Goal: Information Seeking & Learning: Learn about a topic

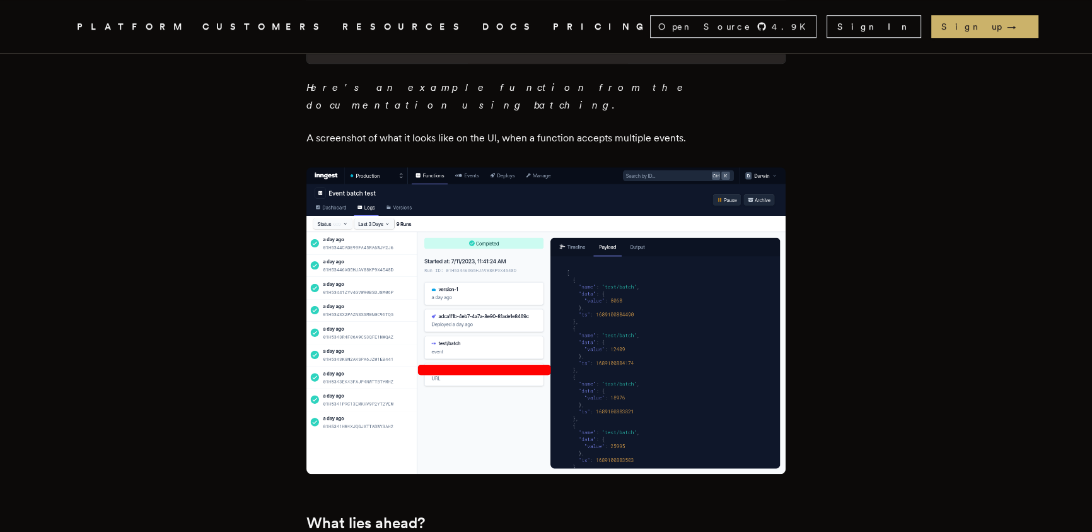
scroll to position [1094, 0]
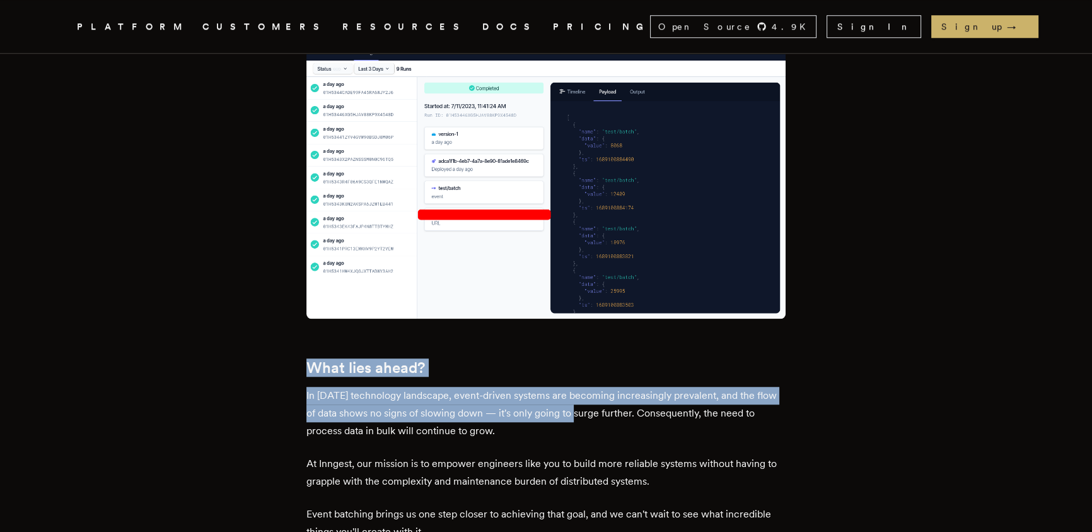
drag, startPoint x: 450, startPoint y: 335, endPoint x: 221, endPoint y: 298, distance: 231.8
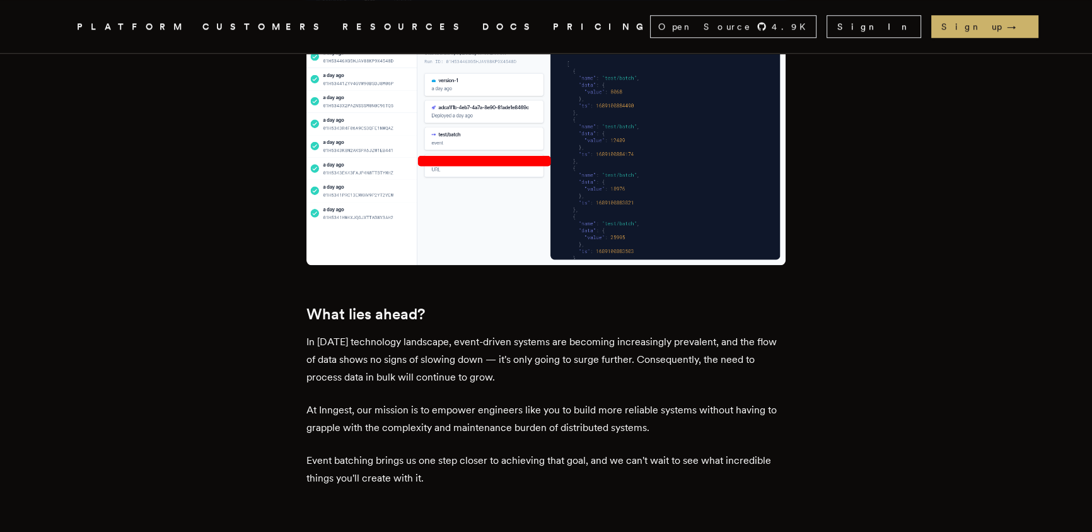
scroll to position [1300, 0]
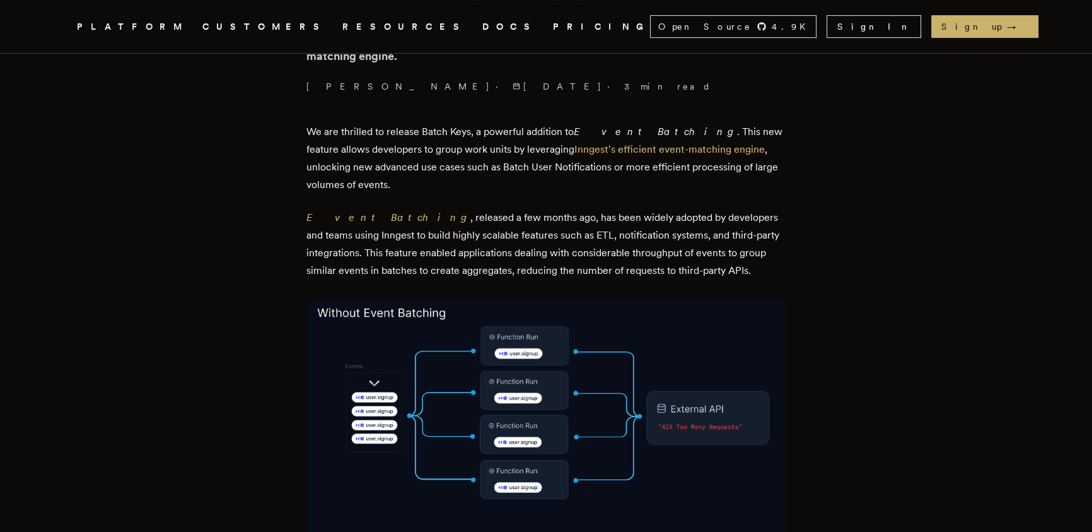
scroll to position [412, 0]
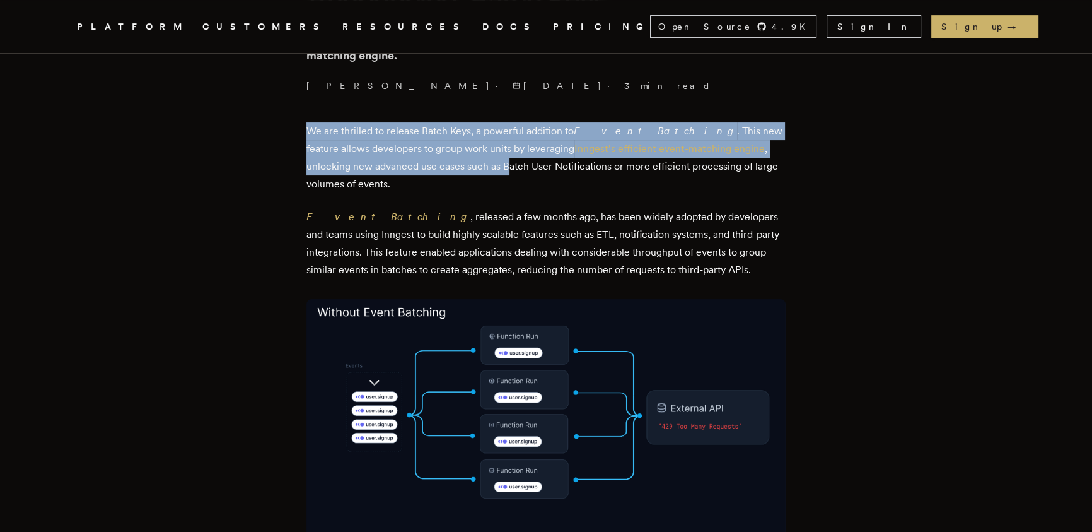
drag, startPoint x: 425, startPoint y: 102, endPoint x: 468, endPoint y: 204, distance: 110.8
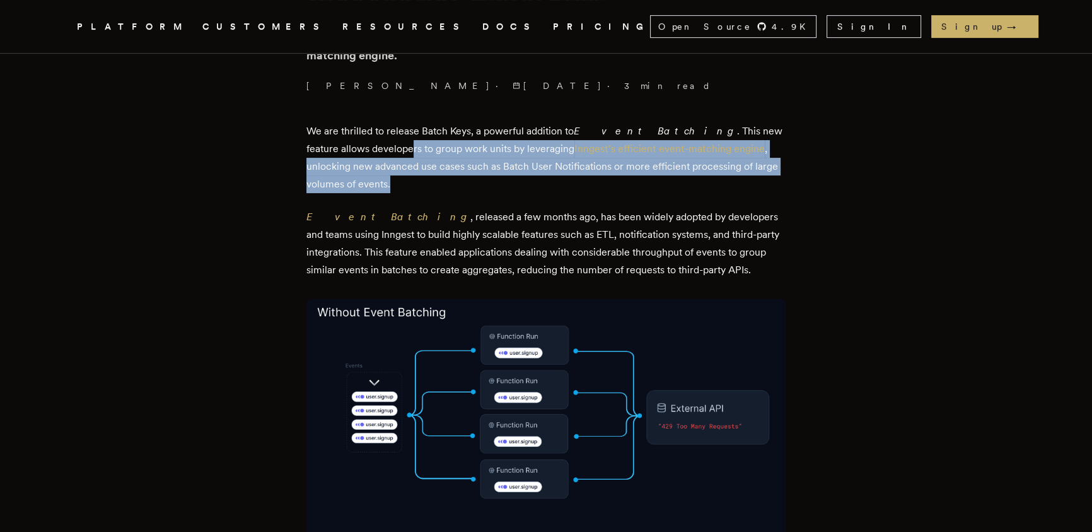
drag, startPoint x: 468, startPoint y: 206, endPoint x: 298, endPoint y: 125, distance: 188.2
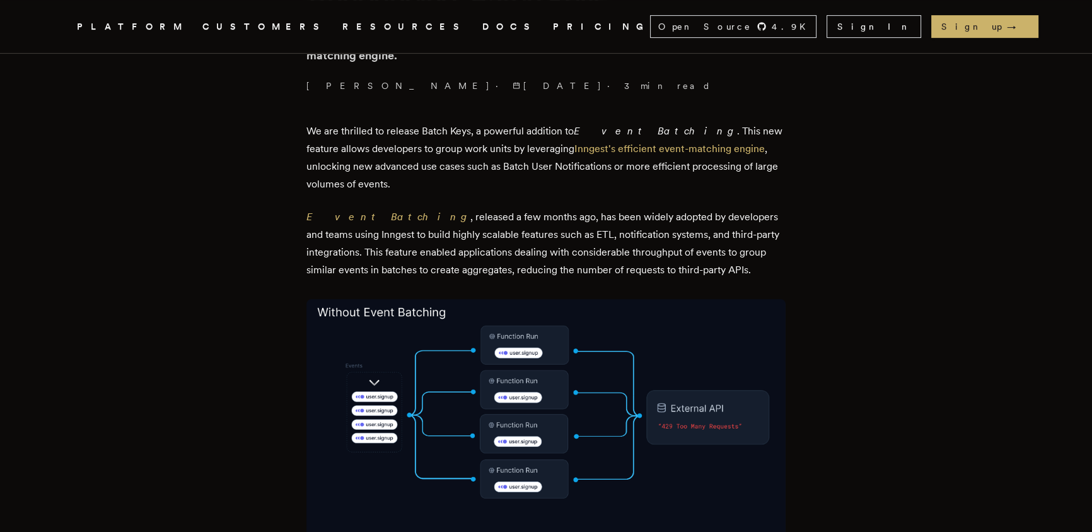
drag, startPoint x: 298, startPoint y: 125, endPoint x: 452, endPoint y: 196, distance: 169.1
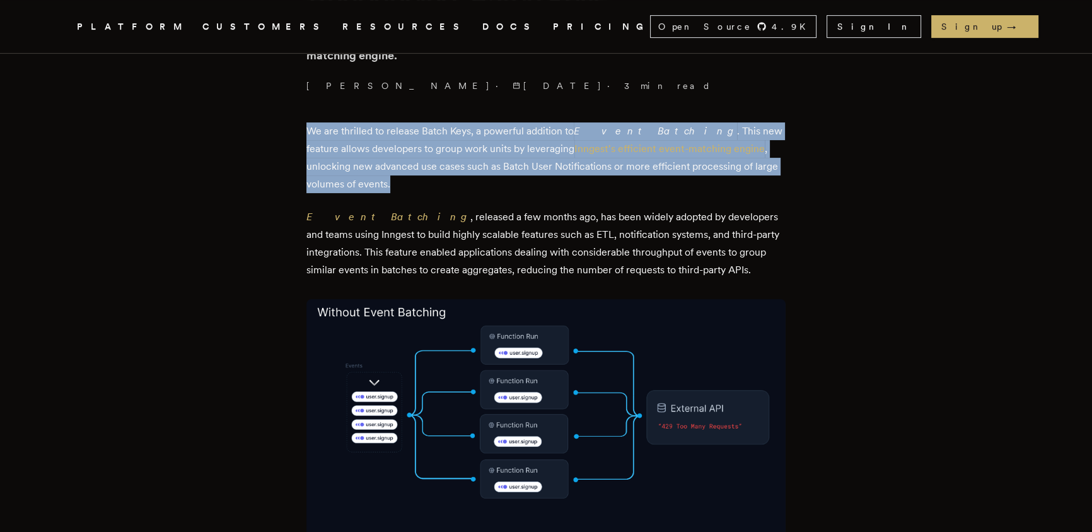
drag, startPoint x: 295, startPoint y: 124, endPoint x: 255, endPoint y: 111, distance: 41.7
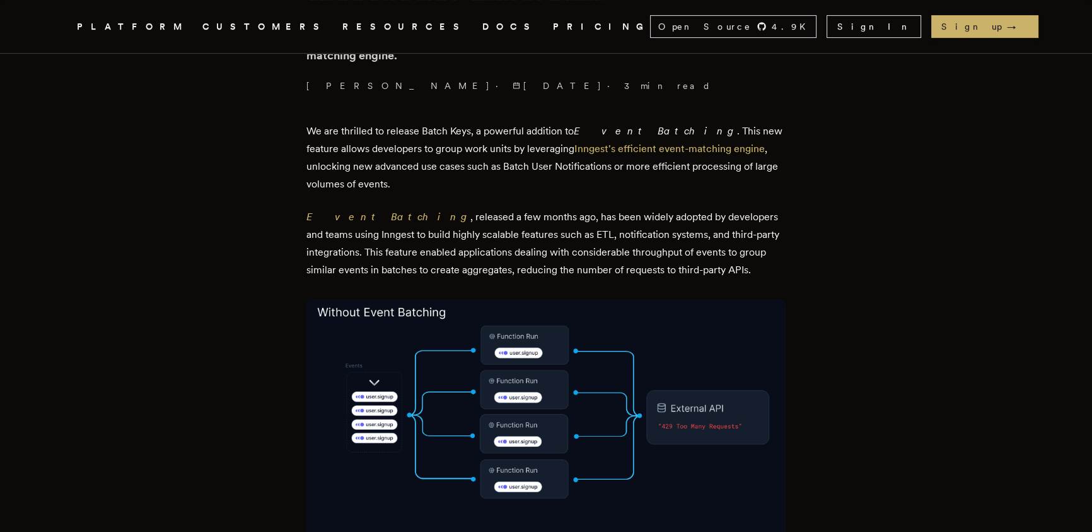
drag, startPoint x: 252, startPoint y: 110, endPoint x: 400, endPoint y: 169, distance: 158.8
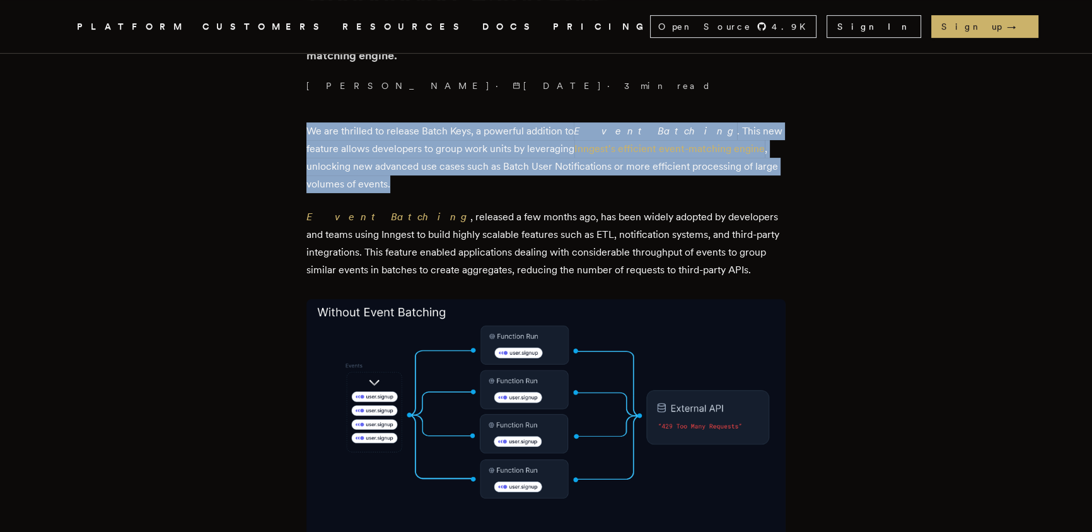
drag, startPoint x: 375, startPoint y: 153, endPoint x: 292, endPoint y: 115, distance: 91.7
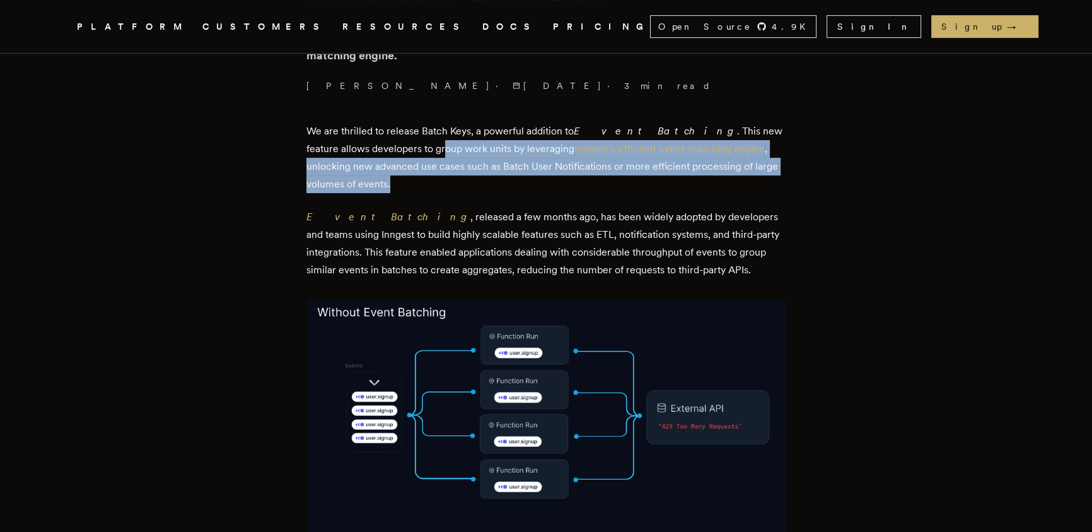
drag, startPoint x: 460, startPoint y: 182, endPoint x: 293, endPoint y: 109, distance: 181.6
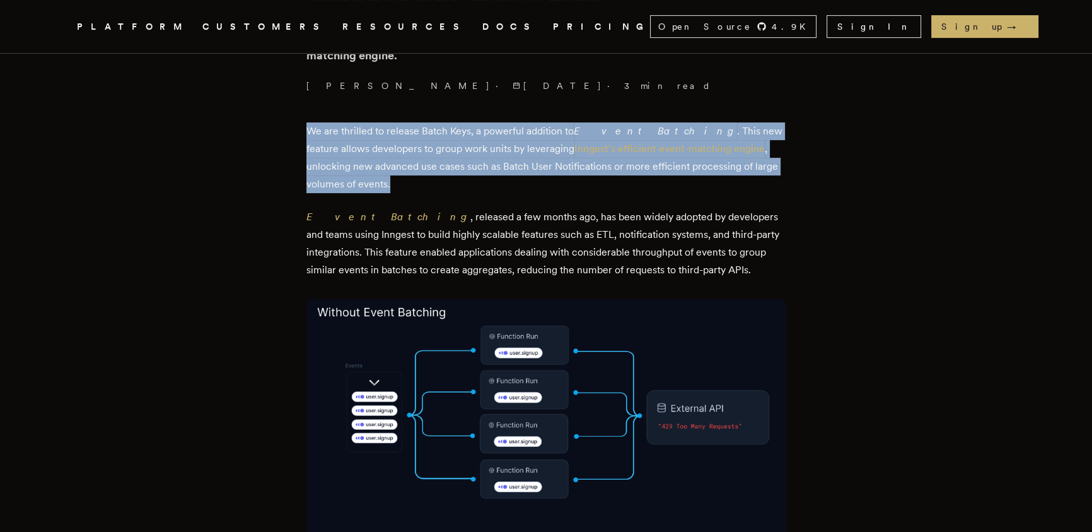
drag, startPoint x: 485, startPoint y: 195, endPoint x: 240, endPoint y: 119, distance: 256.3
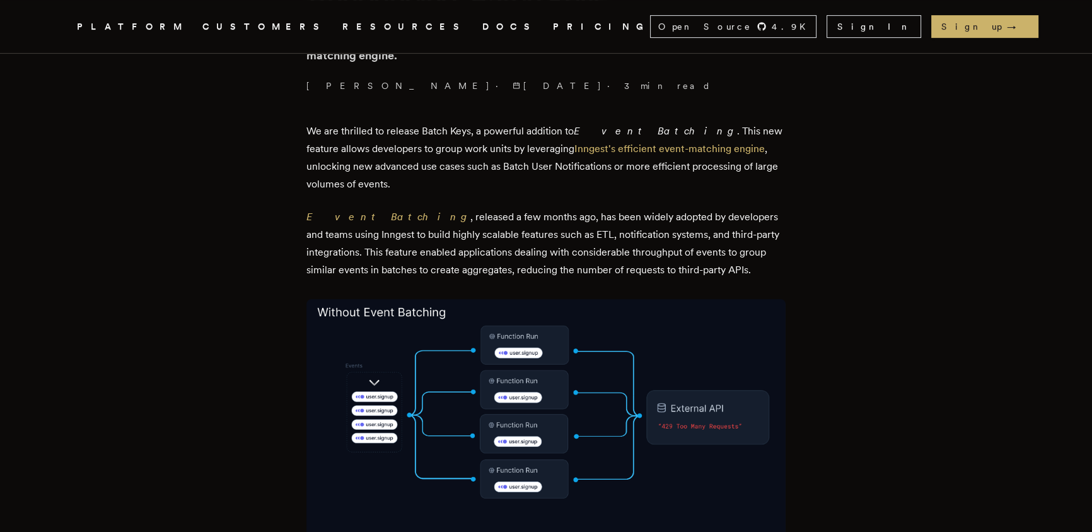
drag, startPoint x: 245, startPoint y: 120, endPoint x: 380, endPoint y: 171, distance: 143.5
click at [409, 173] on p "We are thrilled to release Batch Keys, a powerful addition to Event Batching . …" at bounding box center [545, 157] width 479 height 71
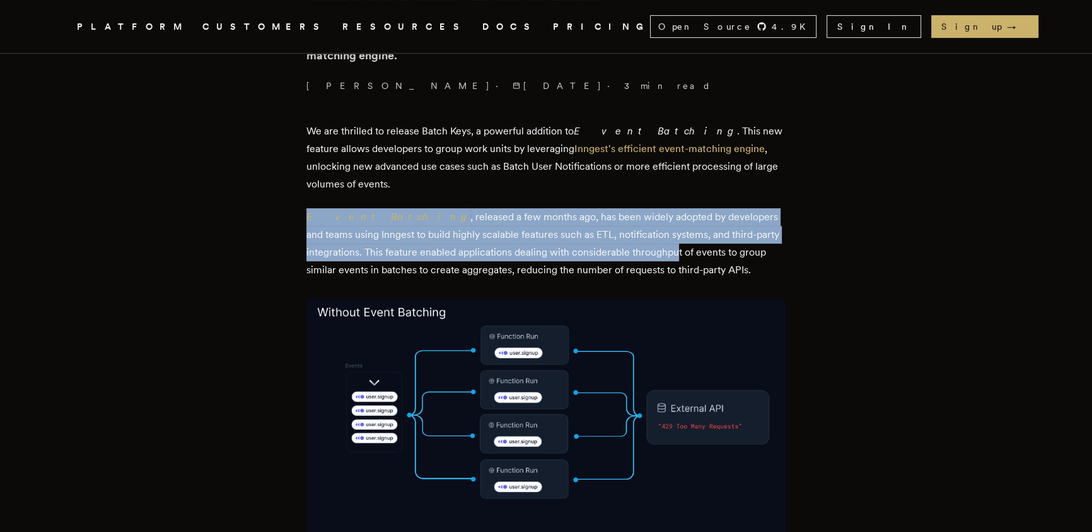
drag, startPoint x: 427, startPoint y: 192, endPoint x: 658, endPoint y: 260, distance: 241.3
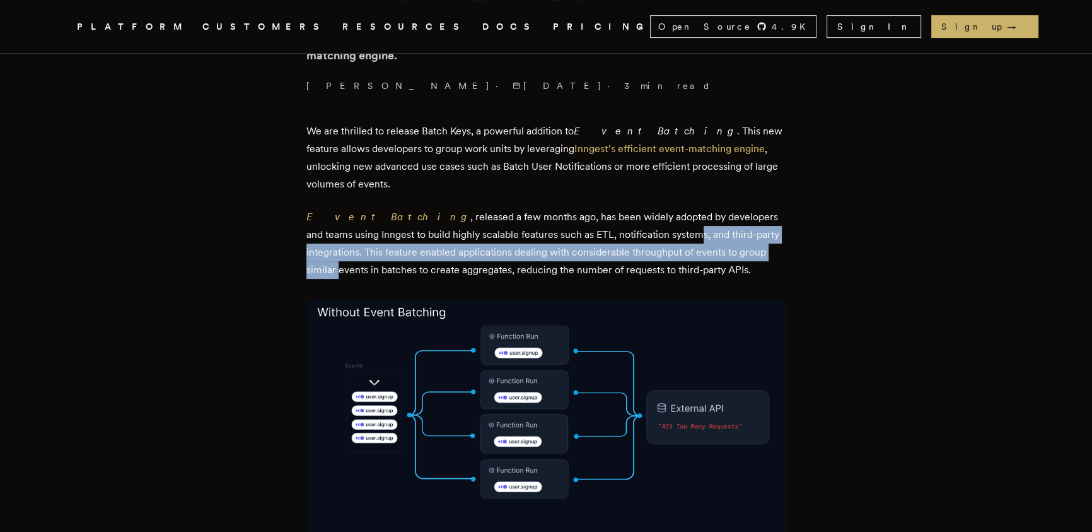
drag, startPoint x: 742, startPoint y: 255, endPoint x: 504, endPoint y: 204, distance: 243.2
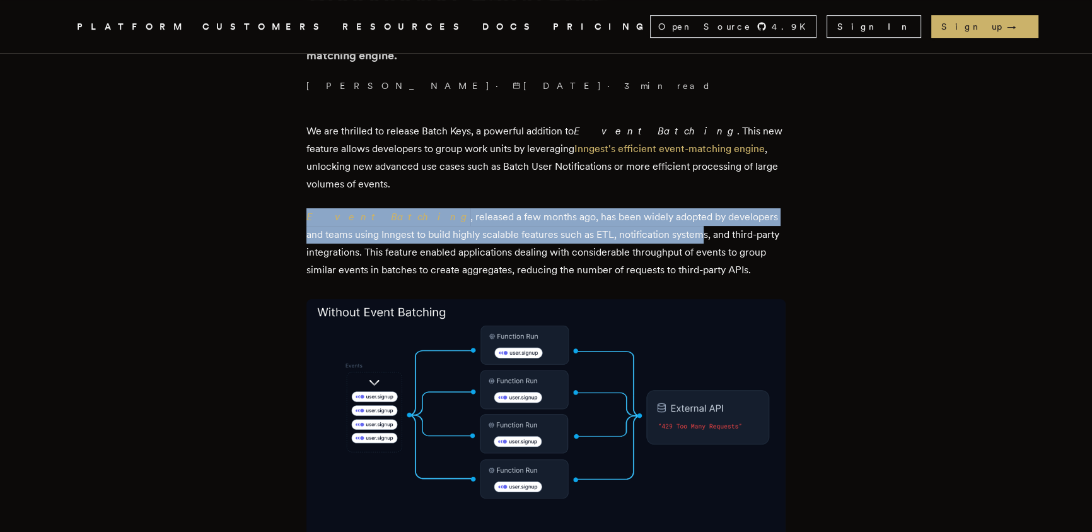
drag, startPoint x: 537, startPoint y: 214, endPoint x: 741, endPoint y: 267, distance: 210.6
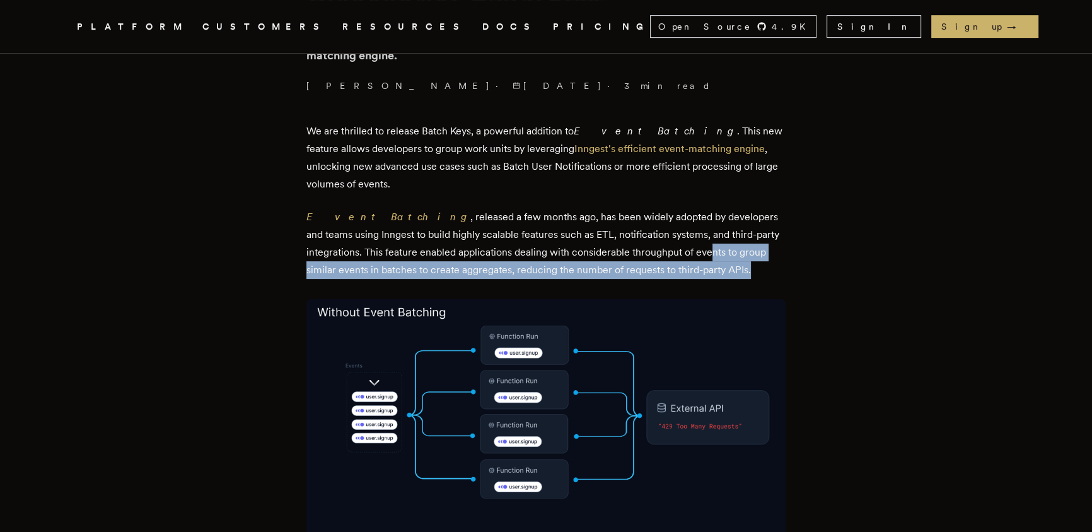
click at [593, 223] on p "Event Batching , released a few months ago, has been widely adopted by develope…" at bounding box center [545, 243] width 479 height 71
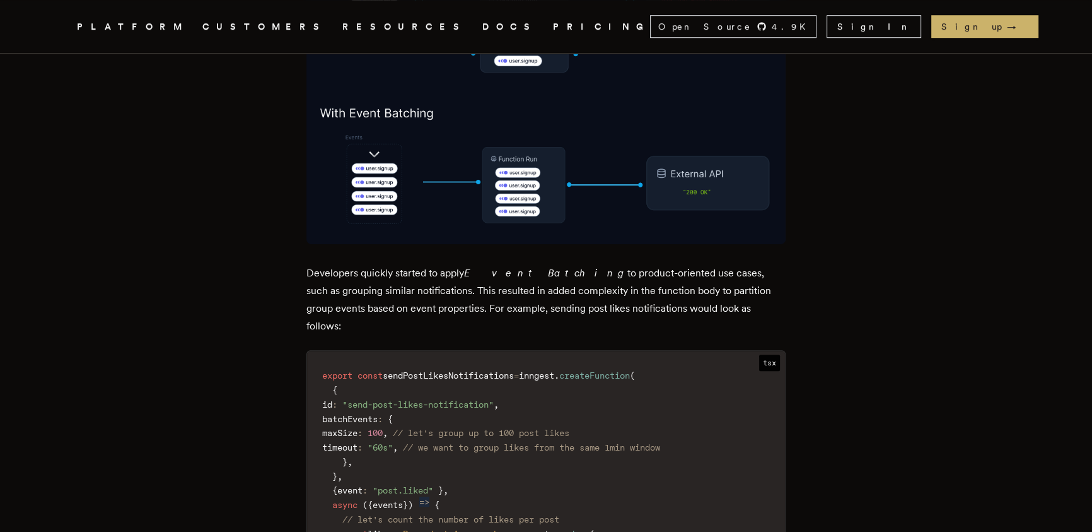
scroll to position [899, 0]
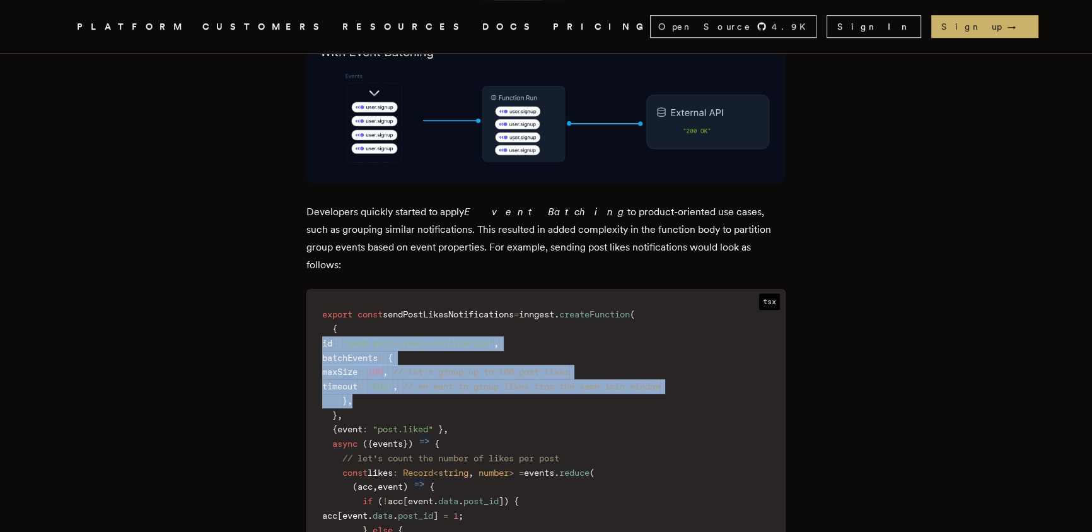
drag, startPoint x: 361, startPoint y: 353, endPoint x: 255, endPoint y: 281, distance: 127.7
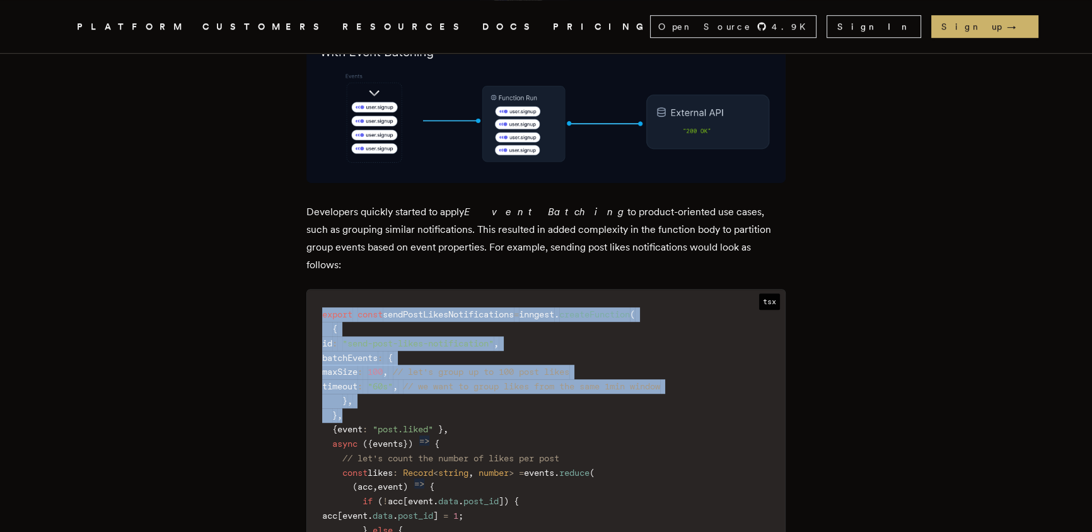
drag, startPoint x: 466, startPoint y: 382, endPoint x: 211, endPoint y: 259, distance: 283.5
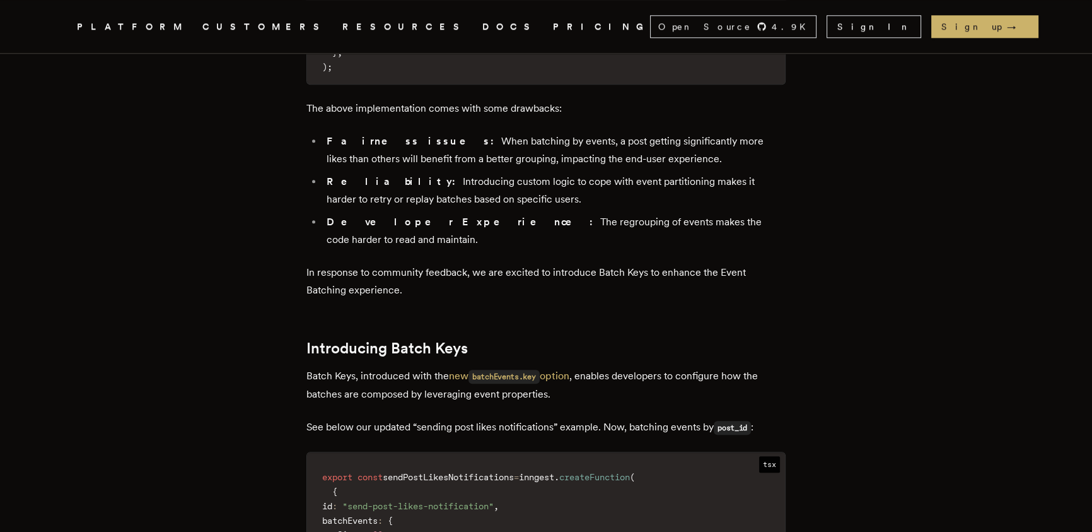
scroll to position [1631, 0]
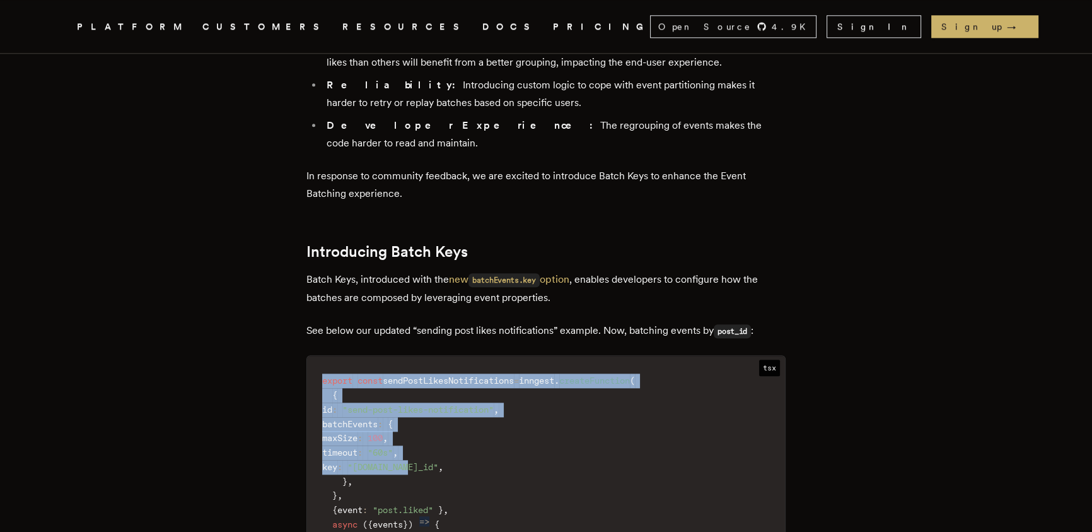
drag, startPoint x: 448, startPoint y: 423, endPoint x: 180, endPoint y: 312, distance: 290.9
click at [213, 330] on article "Announcing: Batch Keys Batch keys allows developers to group work units by leve…" at bounding box center [546, 41] width 908 height 3184
drag, startPoint x: 185, startPoint y: 307, endPoint x: 622, endPoint y: 440, distance: 456.8
click at [531, 438] on article "Announcing: Batch Keys Batch keys allows developers to group work units by leve…" at bounding box center [546, 41] width 908 height 3184
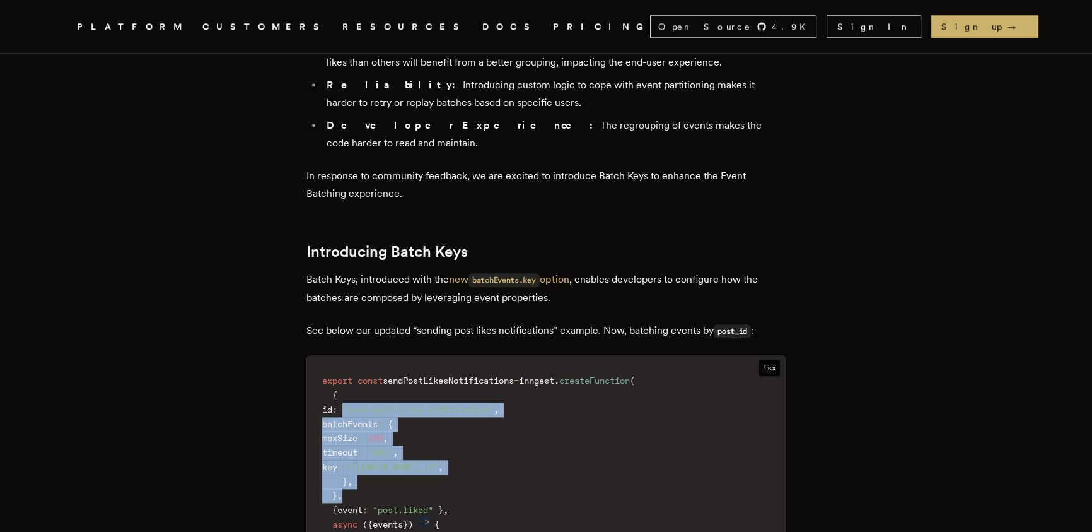
drag, startPoint x: 622, startPoint y: 440, endPoint x: 219, endPoint y: 301, distance: 427.0
click at [286, 329] on article "Announcing: Batch Keys Batch keys allows developers to group work units by leve…" at bounding box center [546, 41] width 908 height 3184
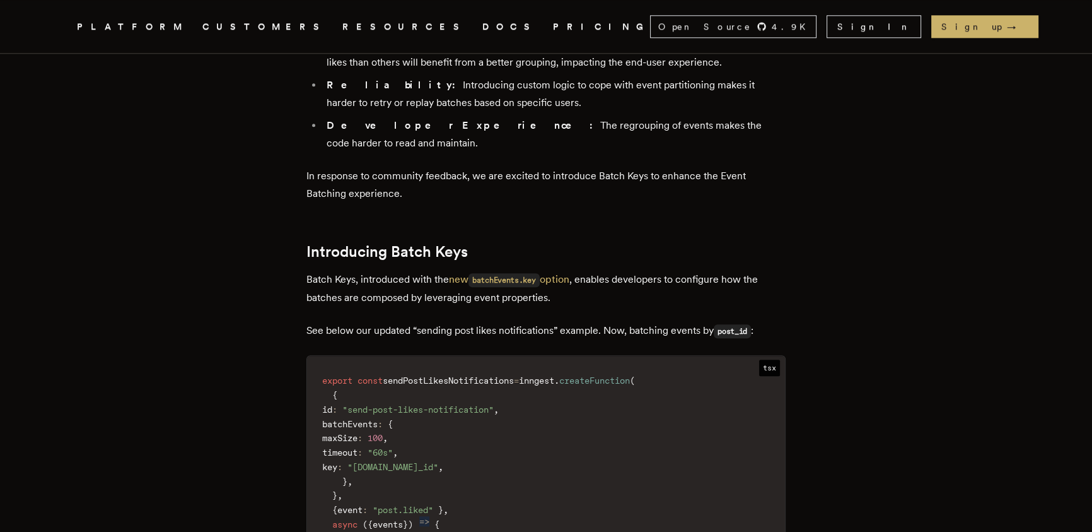
click at [183, 283] on article "Announcing: Batch Keys Batch keys allows developers to group work units by leve…" at bounding box center [546, 41] width 908 height 3184
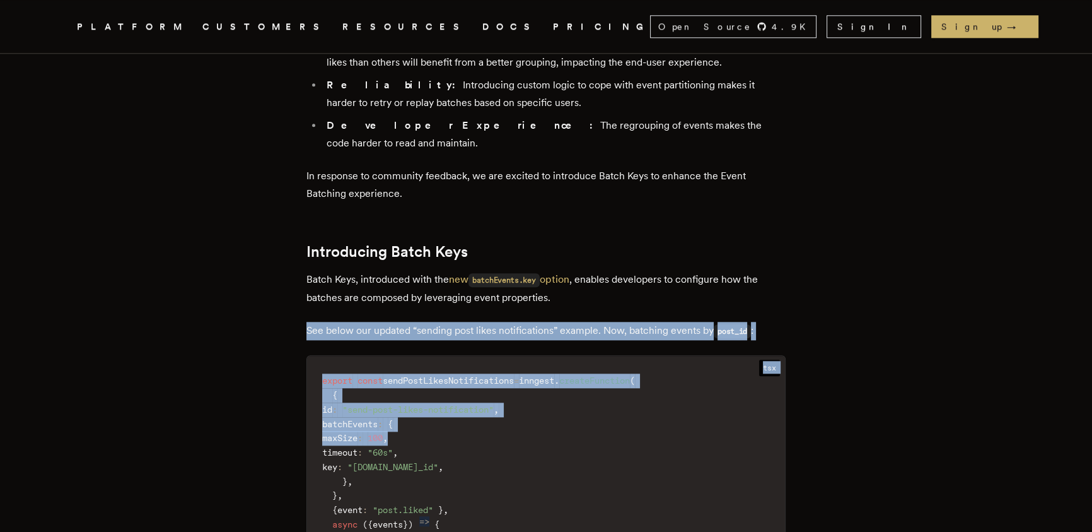
drag, startPoint x: 274, startPoint y: 324, endPoint x: 639, endPoint y: 443, distance: 384.1
click at [448, 391] on article "Announcing: Batch Keys Batch keys allows developers to group work units by leve…" at bounding box center [546, 41] width 908 height 3184
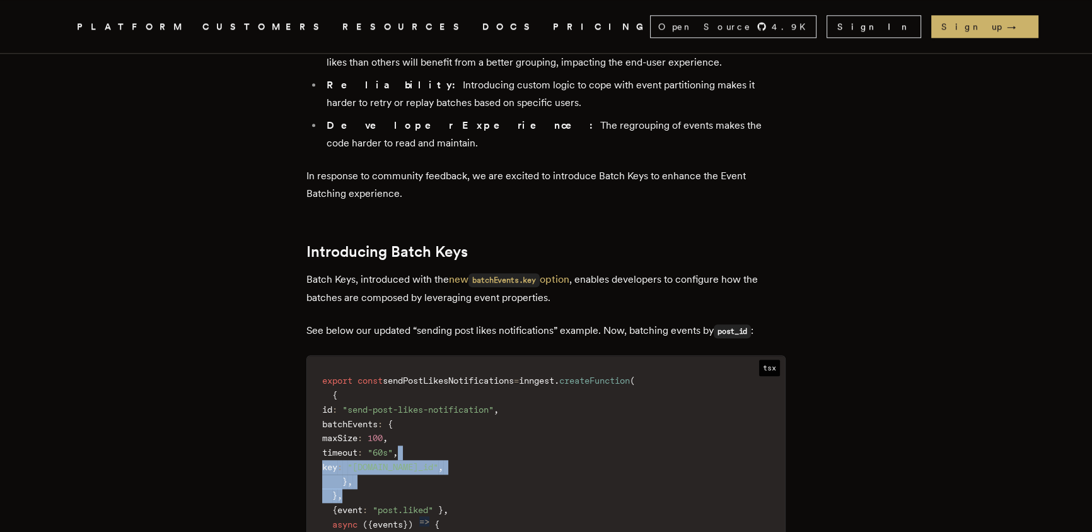
drag, startPoint x: 639, startPoint y: 443, endPoint x: 168, endPoint y: 294, distance: 494.6
click at [298, 337] on main "Announcing: Batch Keys Batch keys allows developers to group work units by leve…" at bounding box center [546, 41] width 505 height 3184
click at [158, 291] on article "Announcing: Batch Keys Batch keys allows developers to group work units by leve…" at bounding box center [546, 41] width 908 height 3184
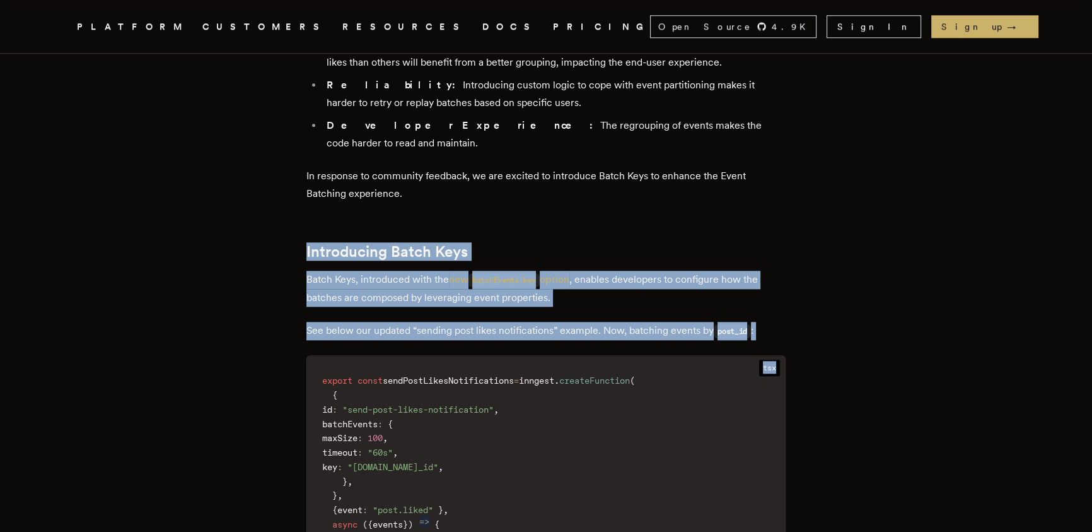
click at [477, 317] on article "Announcing: Batch Keys Batch keys allows developers to group work units by leve…" at bounding box center [546, 41] width 908 height 3184
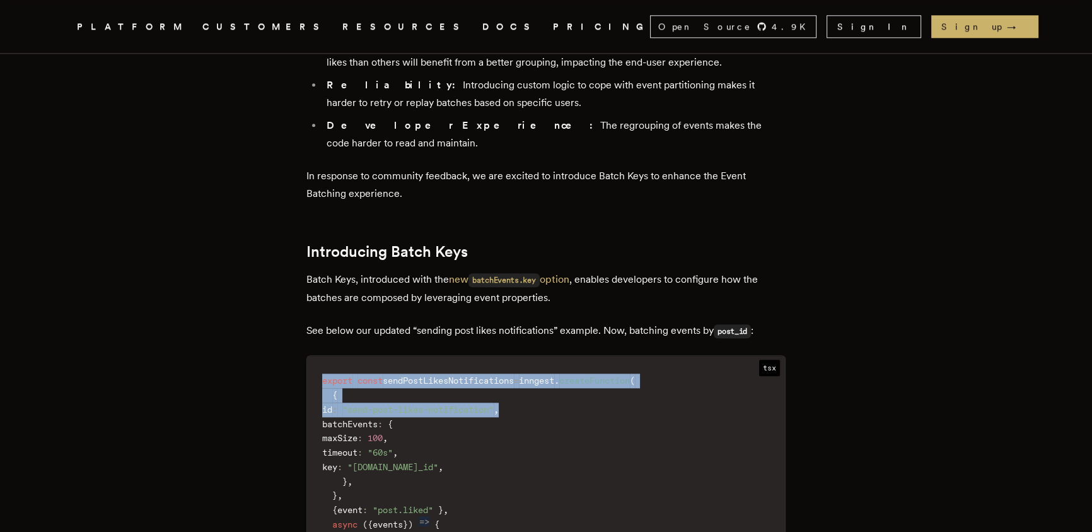
drag, startPoint x: 571, startPoint y: 351, endPoint x: 177, endPoint y: 210, distance: 419.1
click at [266, 253] on article "Announcing: Batch Keys Batch keys allows developers to group work units by leve…" at bounding box center [546, 41] width 908 height 3184
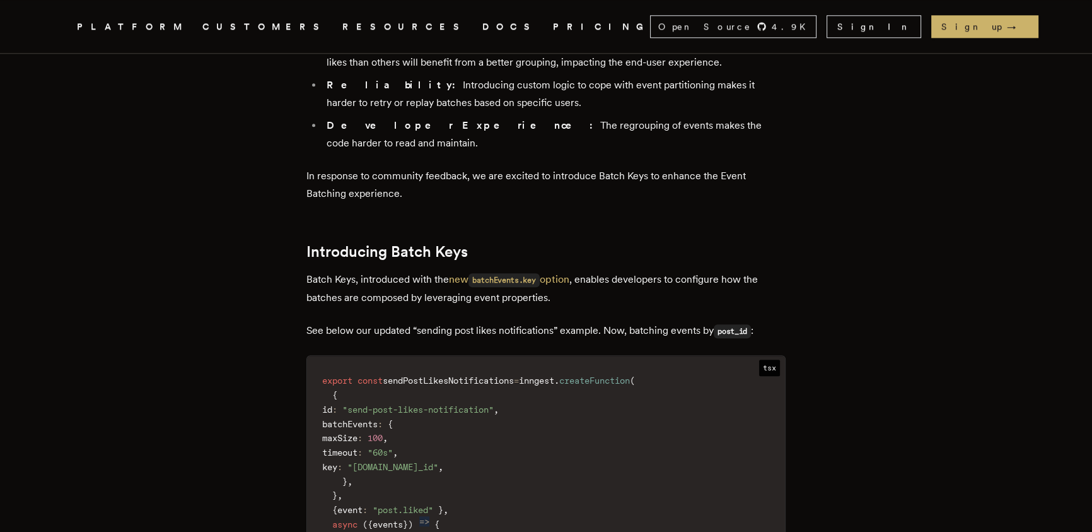
click at [176, 209] on article "Announcing: Batch Keys Batch keys allows developers to group work units by leve…" at bounding box center [546, 41] width 908 height 3184
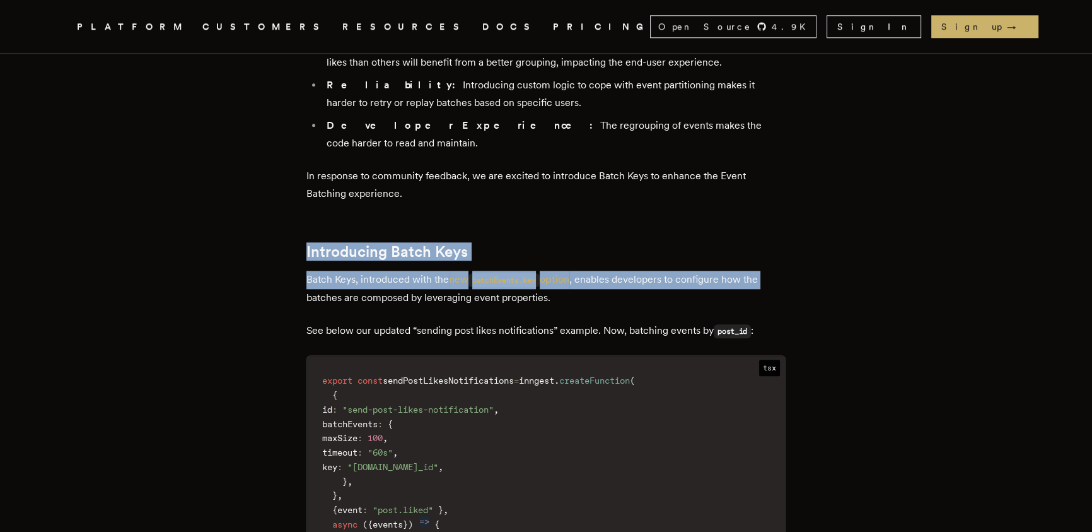
drag, startPoint x: 284, startPoint y: 262, endPoint x: 554, endPoint y: 394, distance: 300.1
click at [426, 346] on article "Announcing: Batch Keys Batch keys allows developers to group work units by leve…" at bounding box center [546, 41] width 908 height 3184
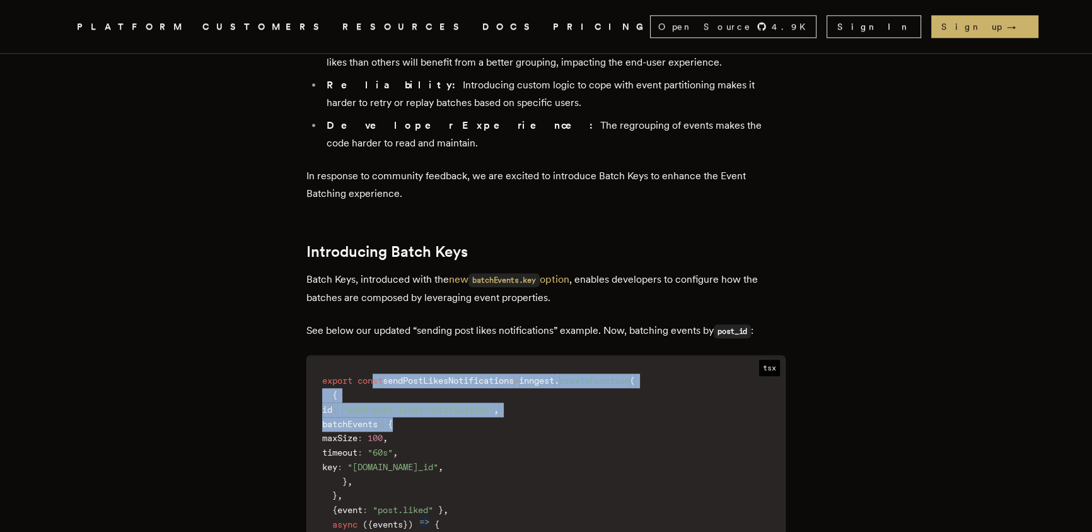
click at [268, 283] on article "Announcing: Batch Keys Batch keys allows developers to group work units by leve…" at bounding box center [546, 41] width 908 height 3184
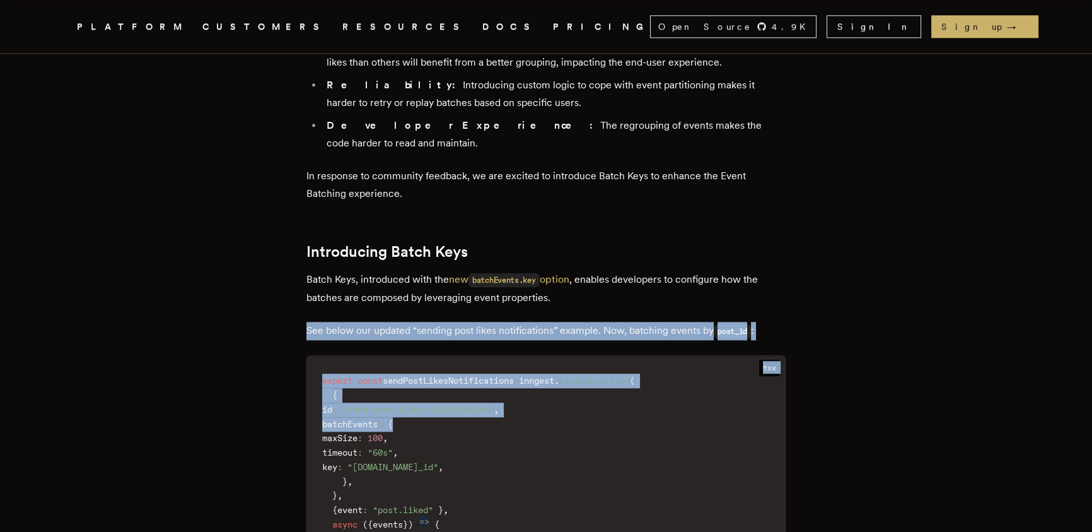
click at [165, 226] on article "Announcing: Batch Keys Batch keys allows developers to group work units by leve…" at bounding box center [546, 41] width 908 height 3184
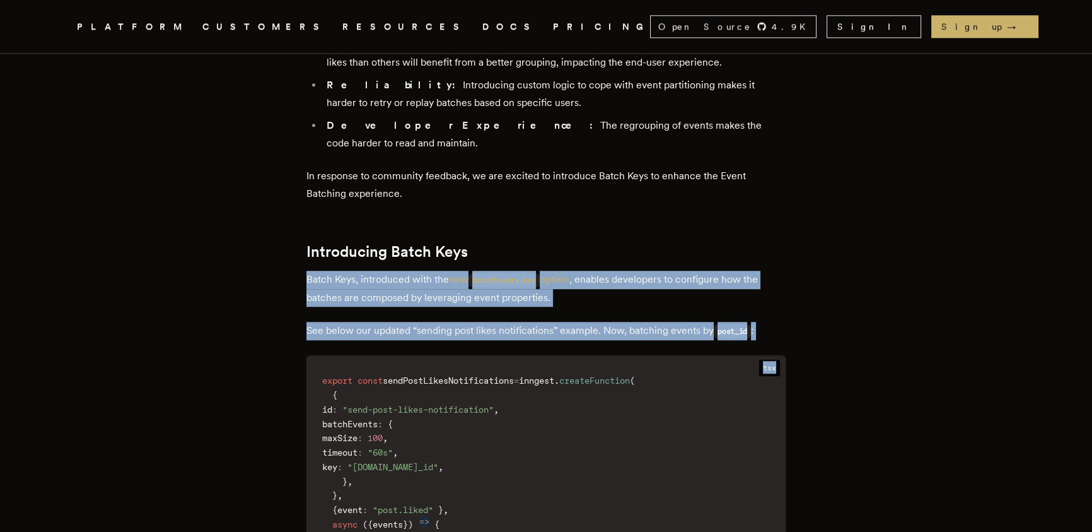
drag, startPoint x: 342, startPoint y: 251, endPoint x: 609, endPoint y: 387, distance: 299.5
click at [505, 360] on div "We are thrilled to release Batch Keys, a powerful addition to Event Batching . …" at bounding box center [545, 146] width 479 height 2484
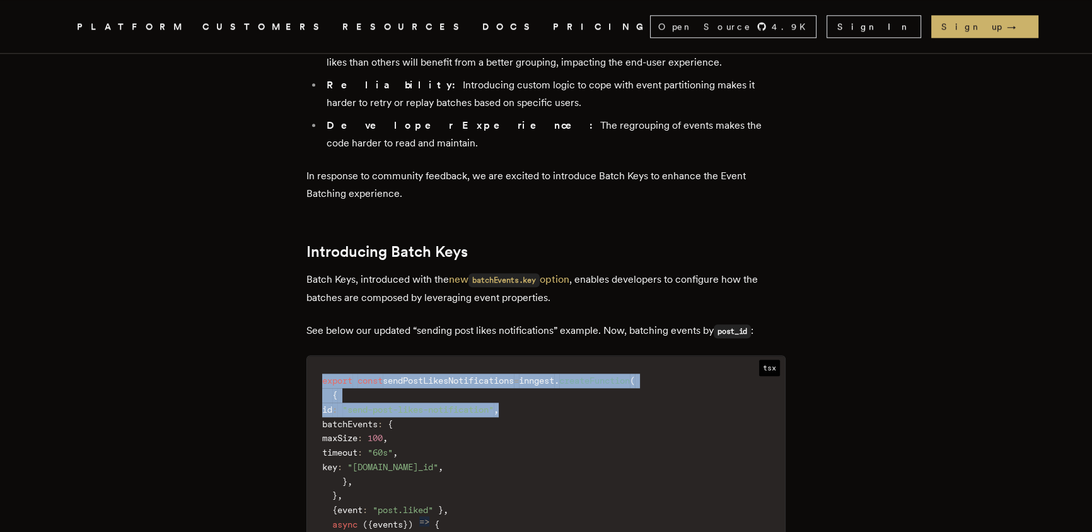
click at [248, 250] on article "Announcing: Batch Keys Batch keys allows developers to group work units by leve…" at bounding box center [546, 41] width 908 height 3184
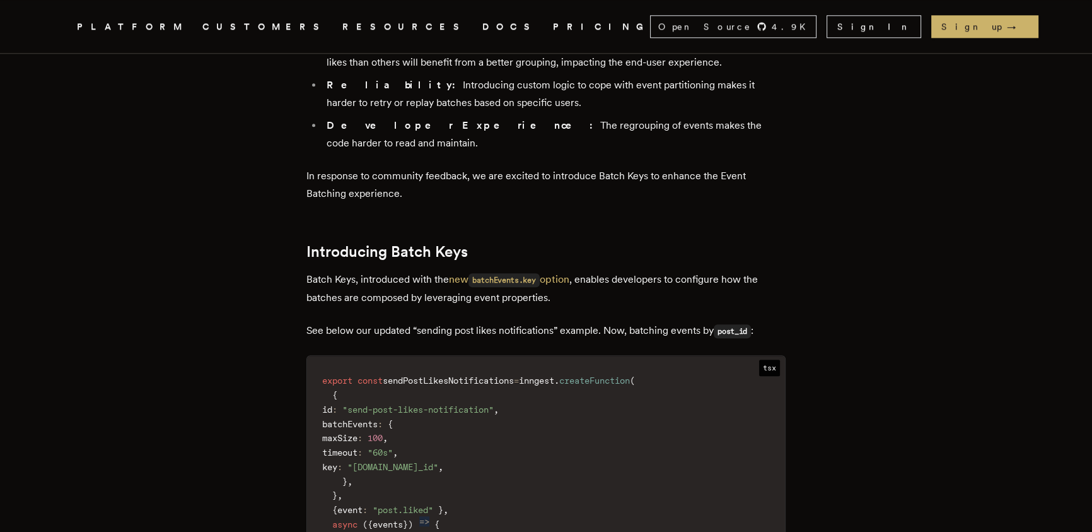
click at [166, 214] on article "Announcing: Batch Keys Batch keys allows developers to group work units by leve…" at bounding box center [546, 41] width 908 height 3184
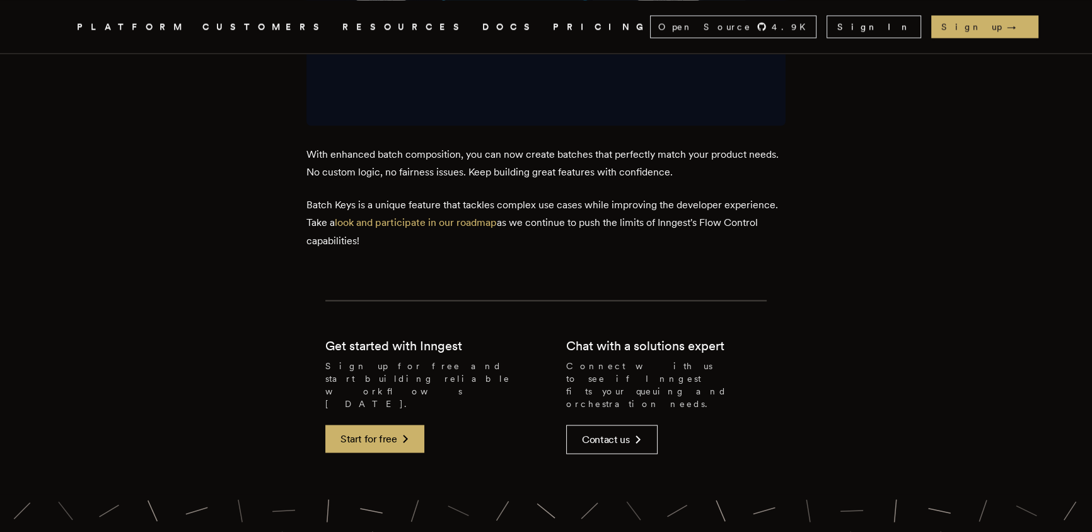
scroll to position [2856, 0]
